Goal: Task Accomplishment & Management: Use online tool/utility

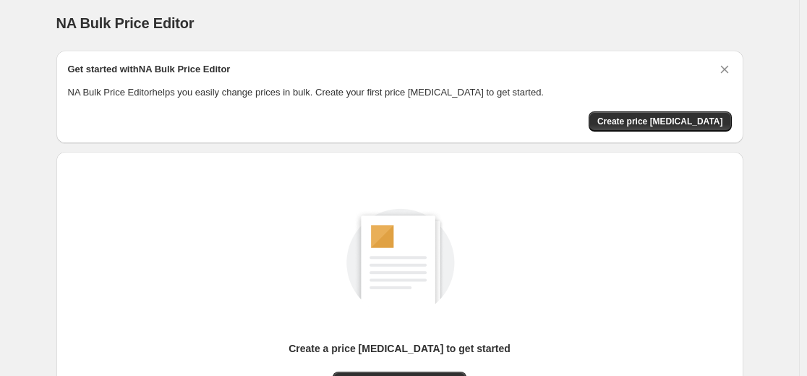
scroll to position [166, 0]
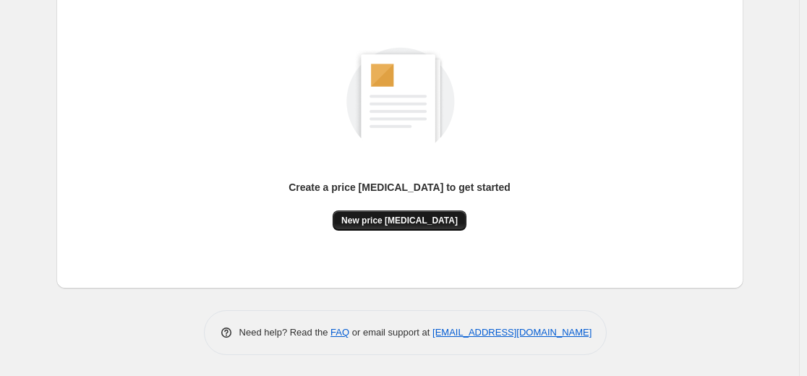
click at [392, 218] on span "New price [MEDICAL_DATA]" at bounding box center [399, 221] width 116 height 12
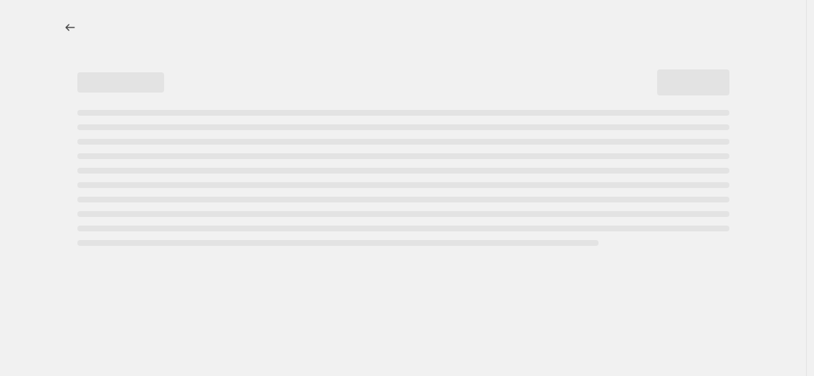
select select "percentage"
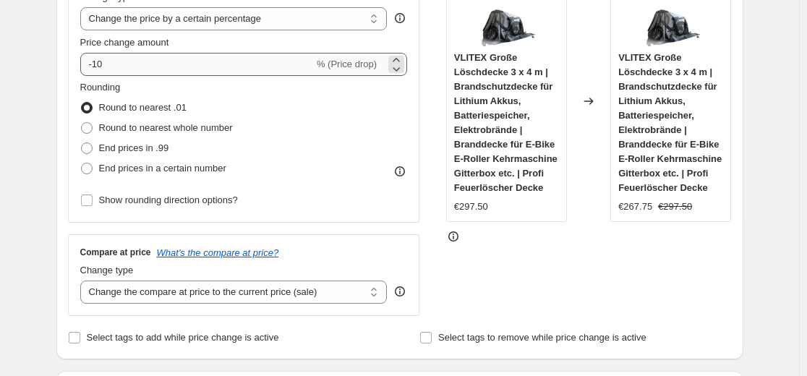
scroll to position [289, 0]
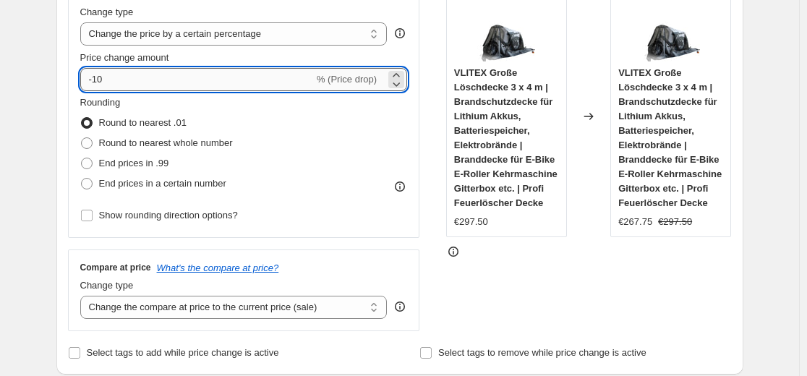
click at [176, 82] on input "-10" at bounding box center [197, 79] width 234 height 23
type input "-35"
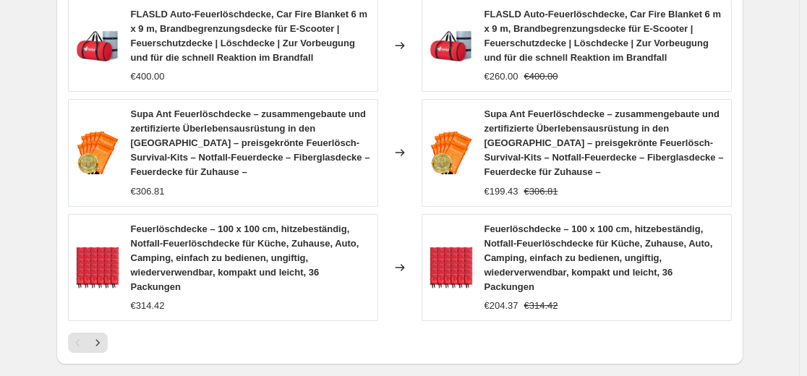
scroll to position [1085, 0]
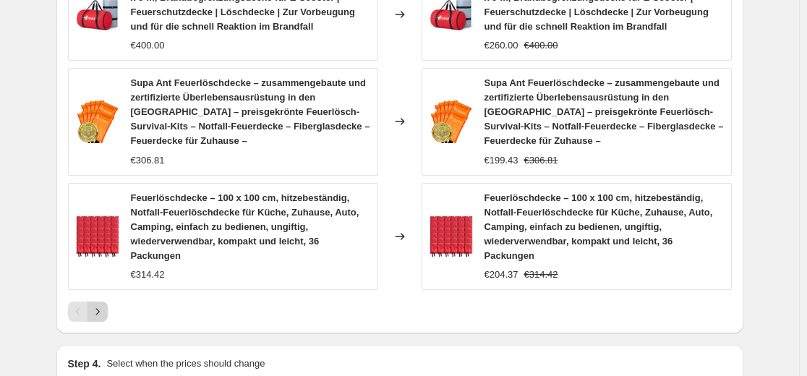
click at [105, 305] on icon "Next" at bounding box center [97, 312] width 14 height 14
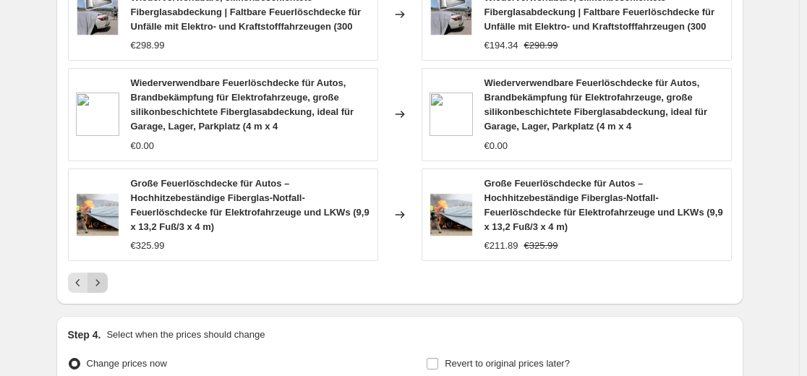
click at [95, 288] on icon "Next" at bounding box center [97, 283] width 14 height 14
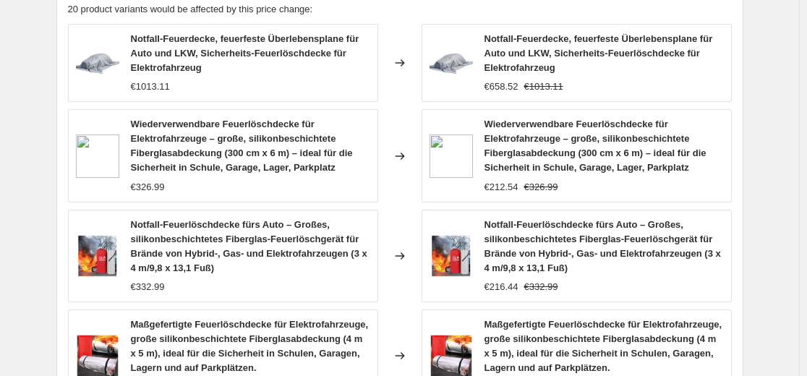
scroll to position [1013, 0]
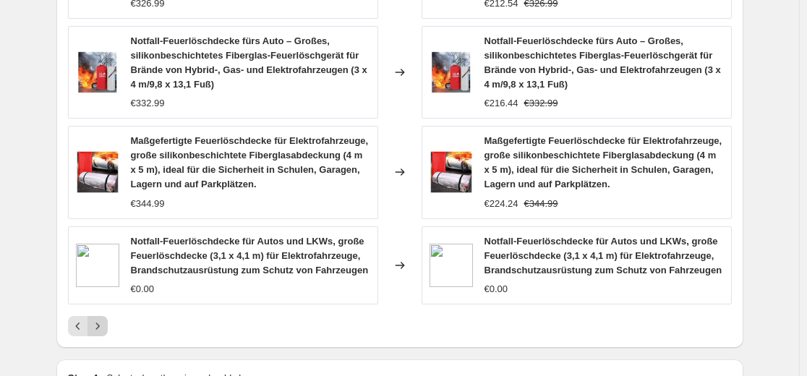
click at [102, 325] on icon "Next" at bounding box center [97, 326] width 14 height 14
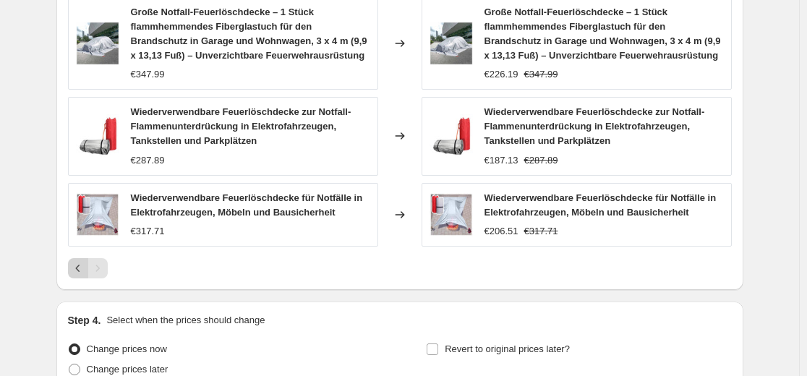
click at [74, 266] on icon "Previous" at bounding box center [78, 268] width 14 height 14
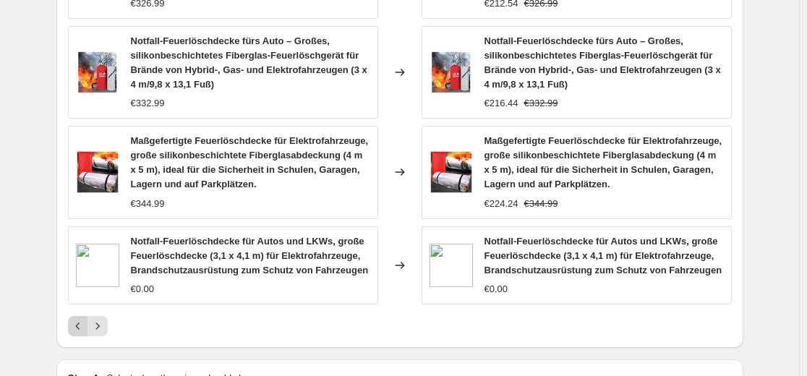
click at [71, 327] on button "Previous" at bounding box center [78, 326] width 20 height 20
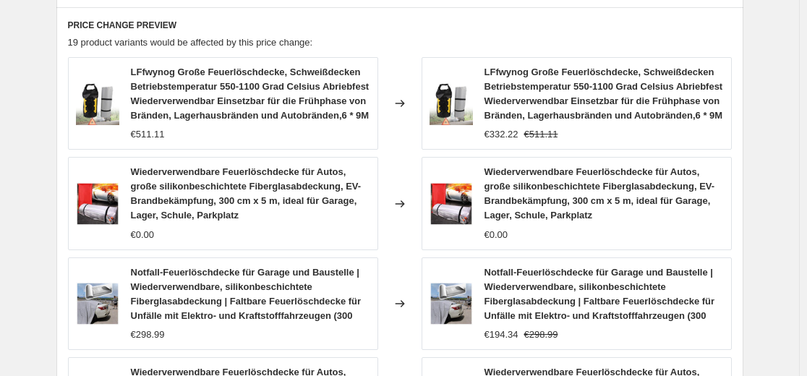
scroll to position [940, 0]
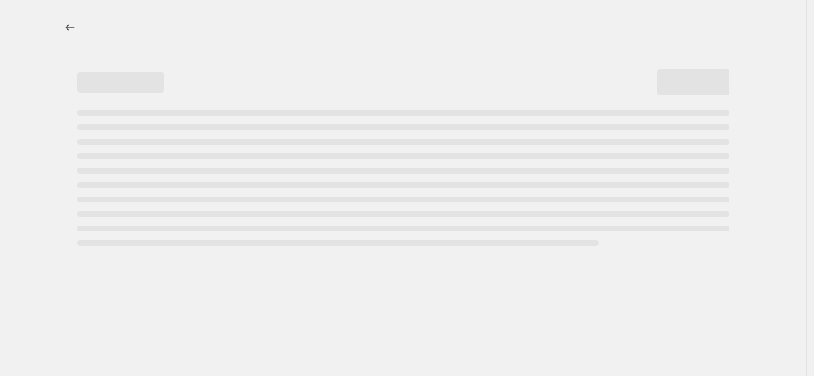
select select "percentage"
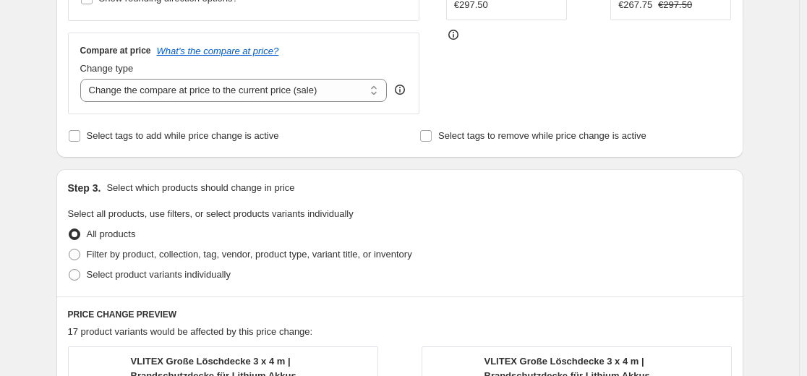
scroll to position [289, 0]
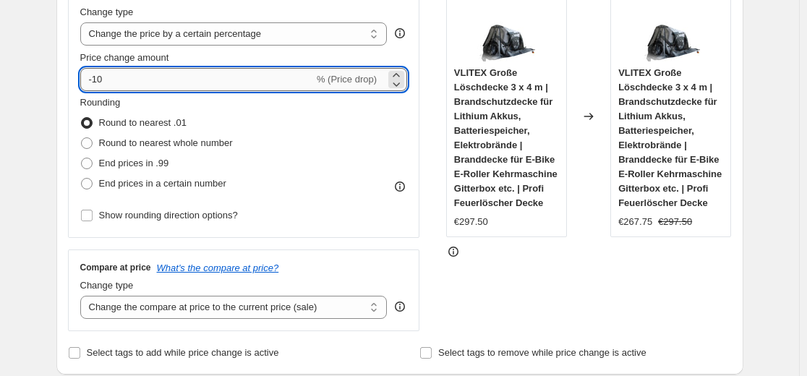
click at [149, 81] on input "-10" at bounding box center [197, 79] width 234 height 23
type input "-35"
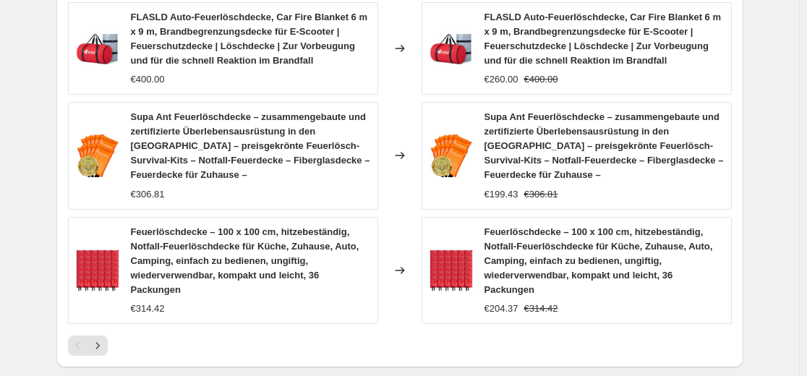
scroll to position [1085, 0]
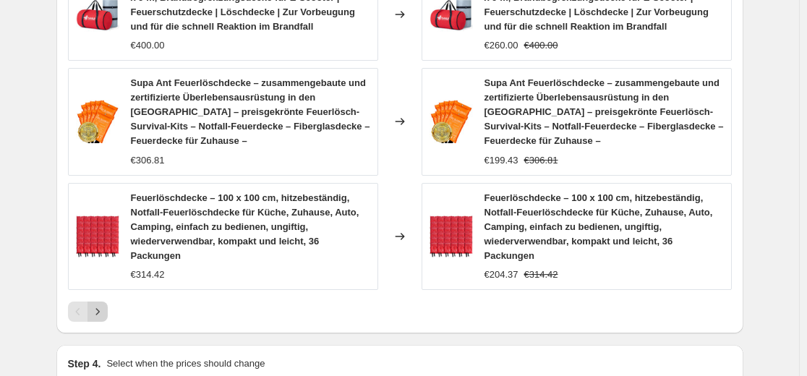
click at [100, 305] on icon "Next" at bounding box center [97, 312] width 14 height 14
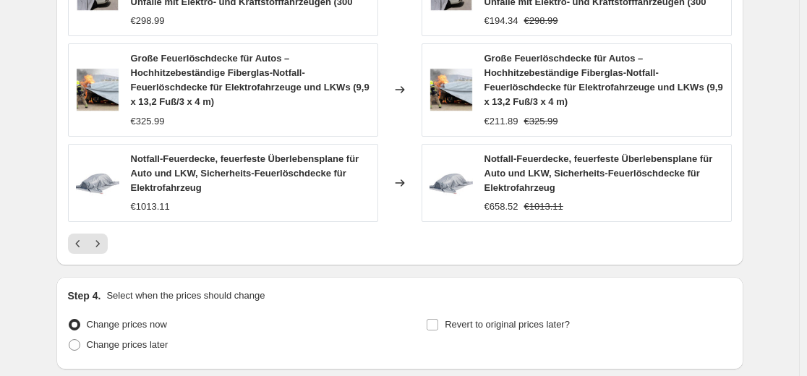
scroll to position [1143, 0]
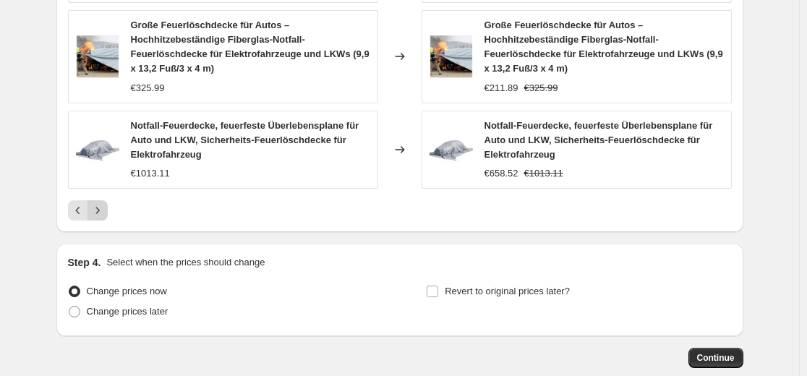
click at [96, 202] on button "Next" at bounding box center [98, 210] width 20 height 20
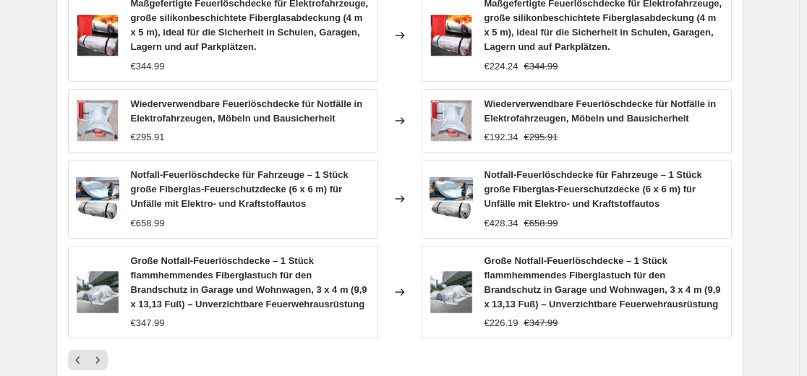
scroll to position [998, 0]
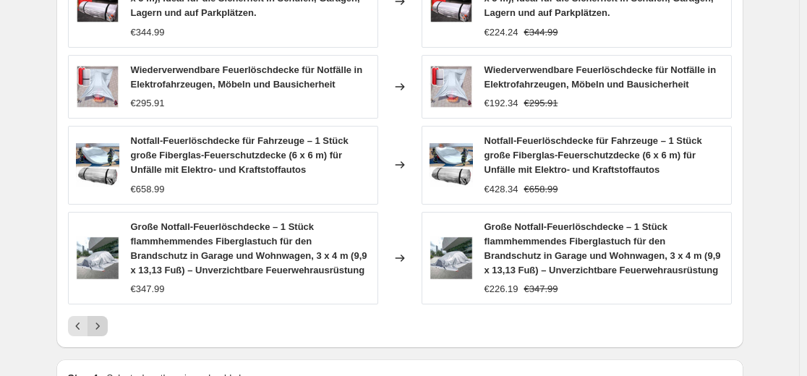
click at [105, 332] on icon "Next" at bounding box center [97, 326] width 14 height 14
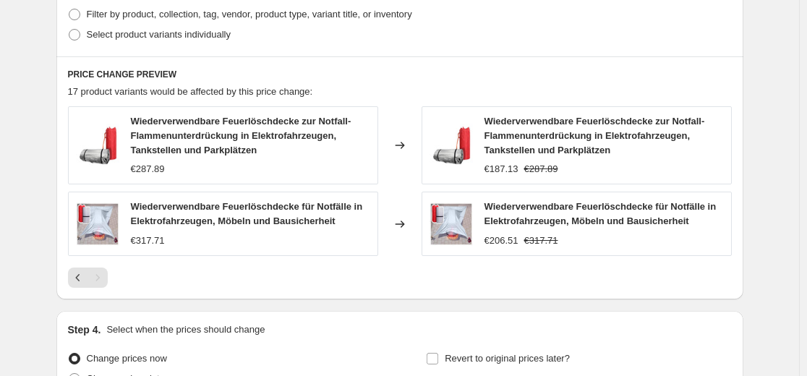
scroll to position [709, 0]
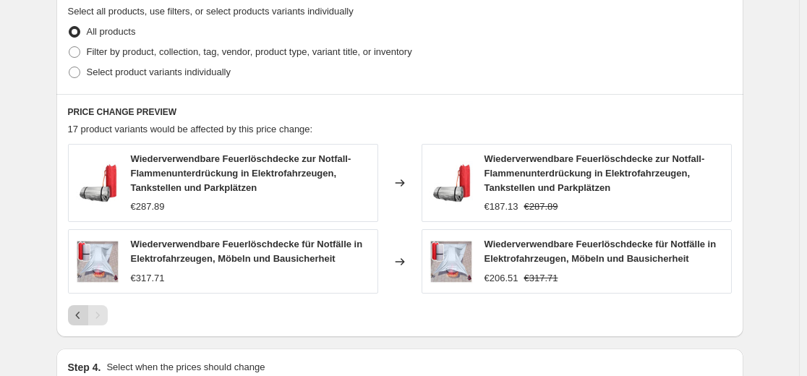
click at [82, 318] on icon "Previous" at bounding box center [78, 315] width 14 height 14
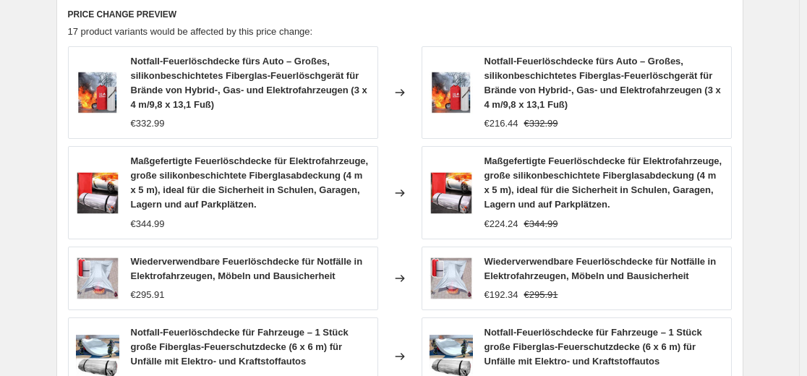
scroll to position [1143, 0]
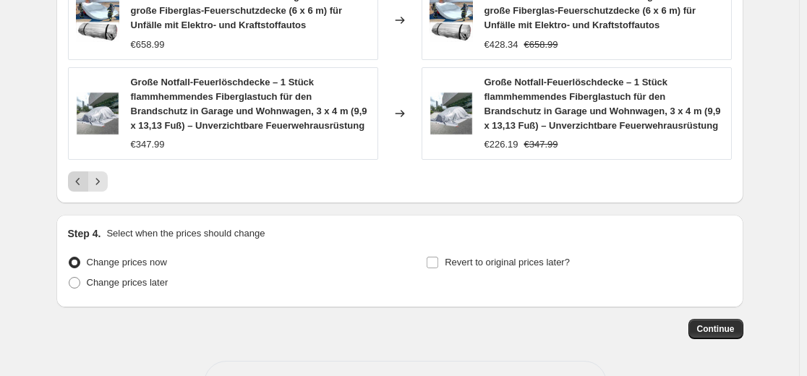
click at [82, 186] on icon "Previous" at bounding box center [78, 181] width 14 height 14
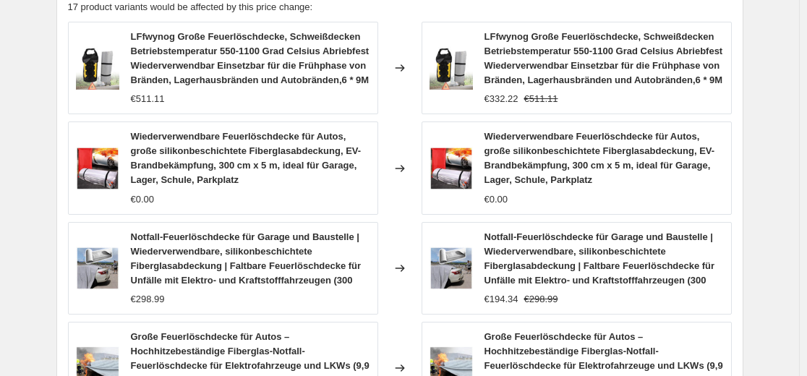
scroll to position [781, 0]
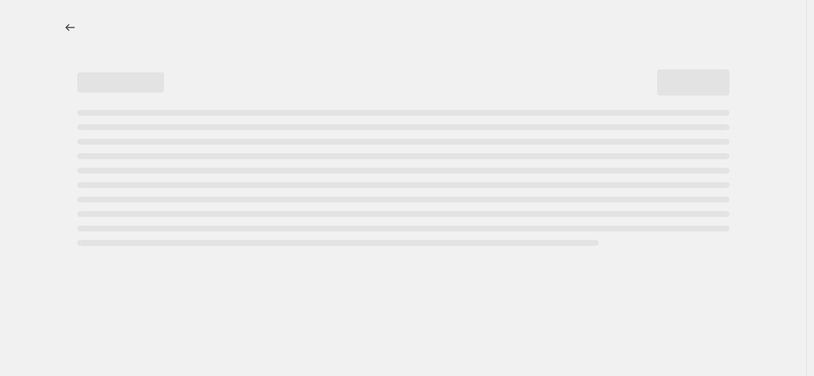
select select "percentage"
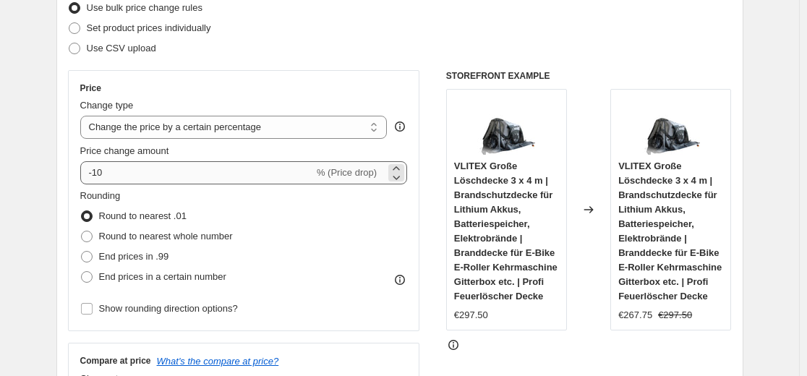
scroll to position [217, 0]
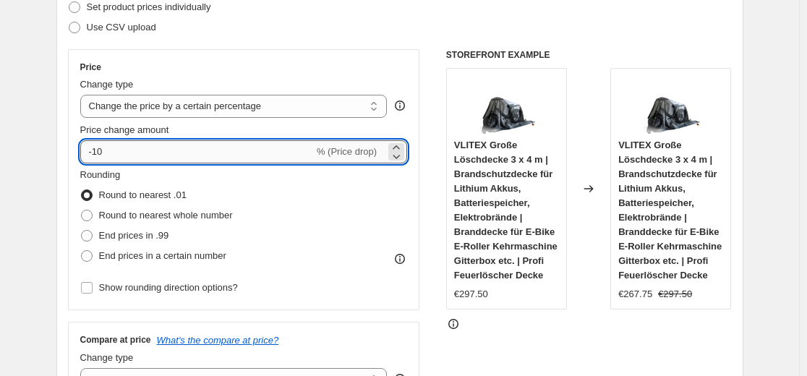
click at [203, 159] on input "-10" at bounding box center [197, 151] width 234 height 23
type input "-35"
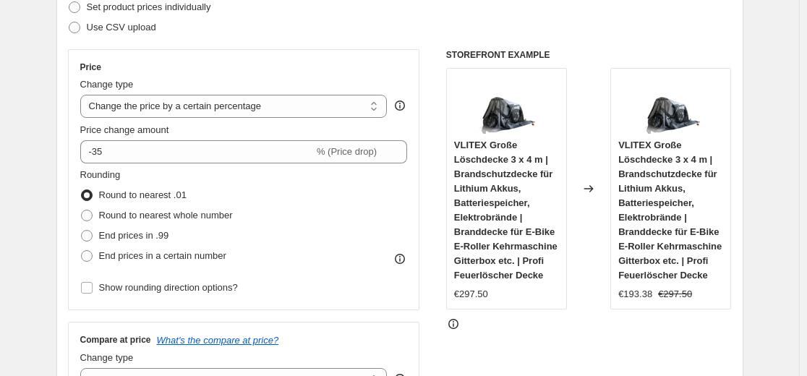
click at [357, 42] on div "Step 2. Select how the prices should change Use bulk price change rules Set pro…" at bounding box center [400, 193] width 664 height 485
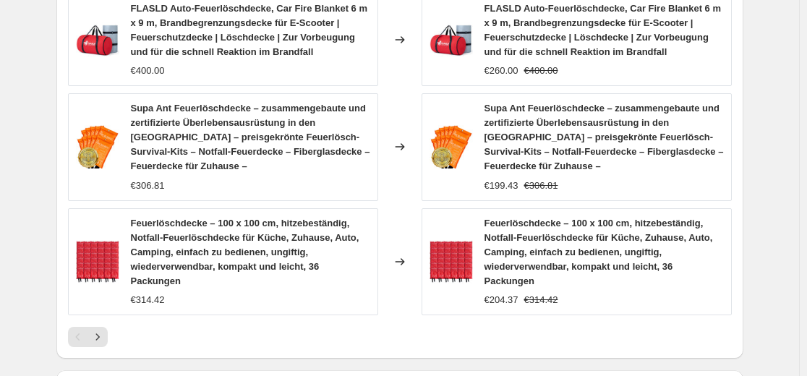
scroll to position [1085, 0]
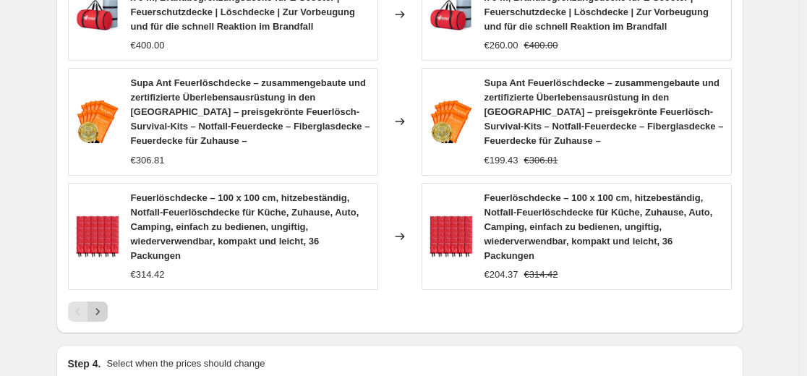
click at [100, 305] on icon "Next" at bounding box center [97, 312] width 14 height 14
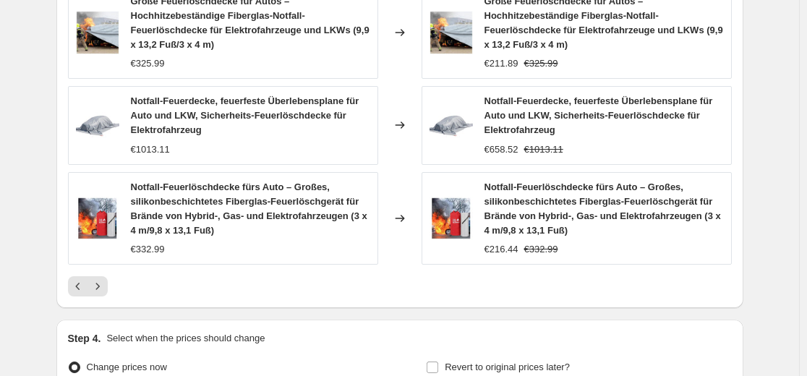
scroll to position [1070, 0]
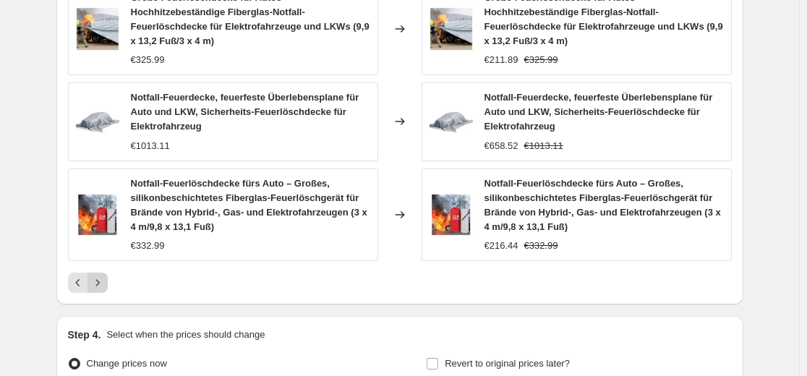
click at [102, 279] on icon "Next" at bounding box center [97, 283] width 14 height 14
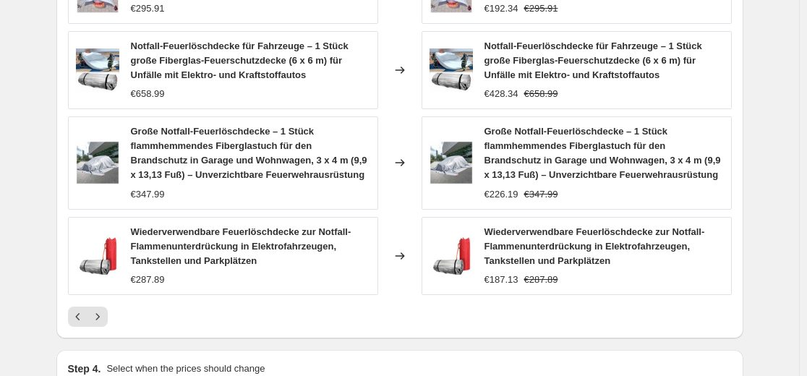
scroll to position [998, 0]
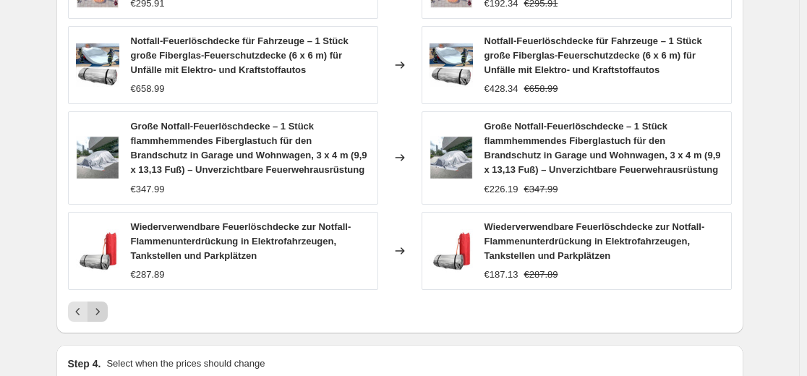
click at [101, 319] on icon "Next" at bounding box center [97, 312] width 14 height 14
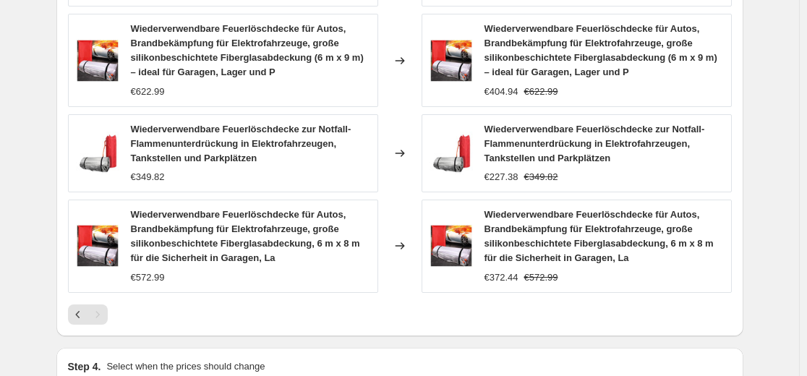
scroll to position [1095, 0]
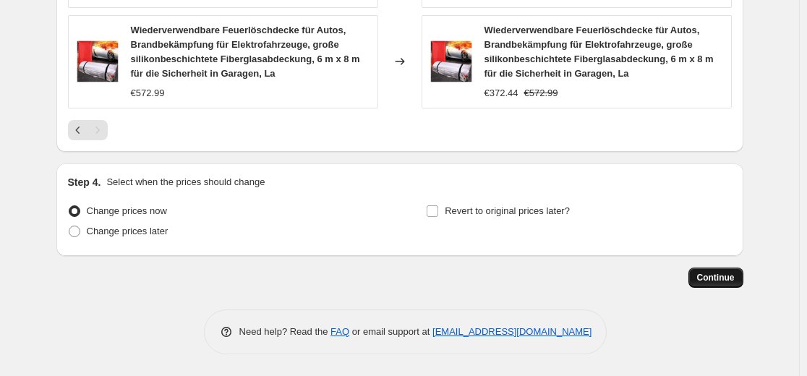
click at [715, 276] on span "Continue" at bounding box center [716, 278] width 38 height 12
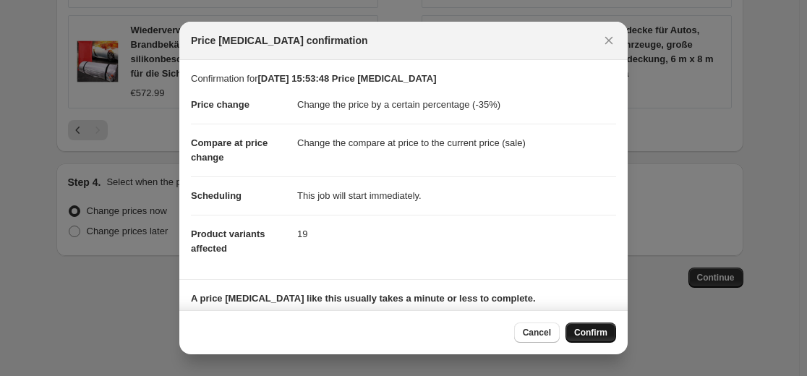
click at [593, 325] on button "Confirm" at bounding box center [591, 333] width 51 height 20
